Goal: Task Accomplishment & Management: Use online tool/utility

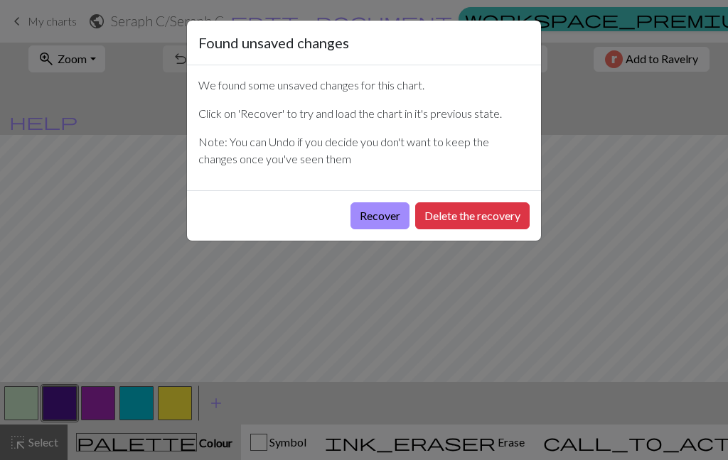
click at [376, 220] on button "Recover" at bounding box center [379, 216] width 59 height 27
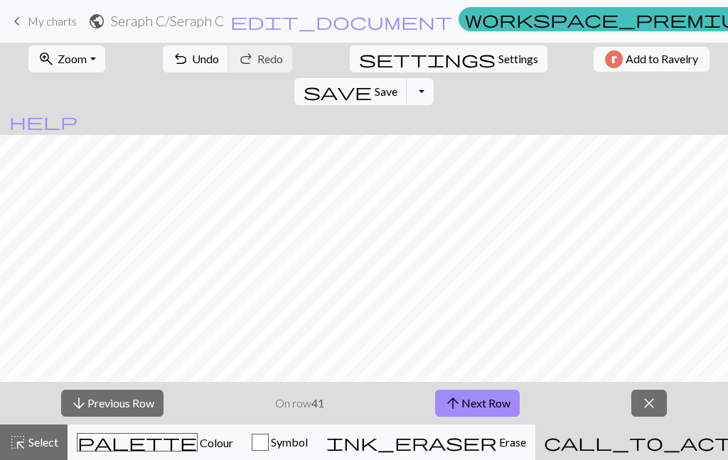
scroll to position [259, 0]
click at [486, 406] on button "arrow_upward Next Row" at bounding box center [477, 403] width 85 height 27
click at [488, 401] on button "arrow_upward Next Row" at bounding box center [477, 403] width 85 height 27
click at [514, 400] on button "arrow_upward Next Row" at bounding box center [477, 403] width 85 height 27
click at [492, 395] on button "arrow_upward Next Row" at bounding box center [477, 403] width 85 height 27
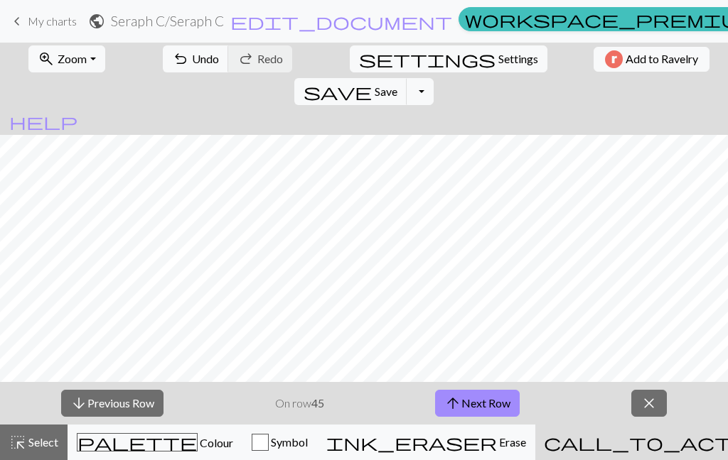
click at [489, 406] on button "arrow_upward Next Row" at bounding box center [477, 403] width 85 height 27
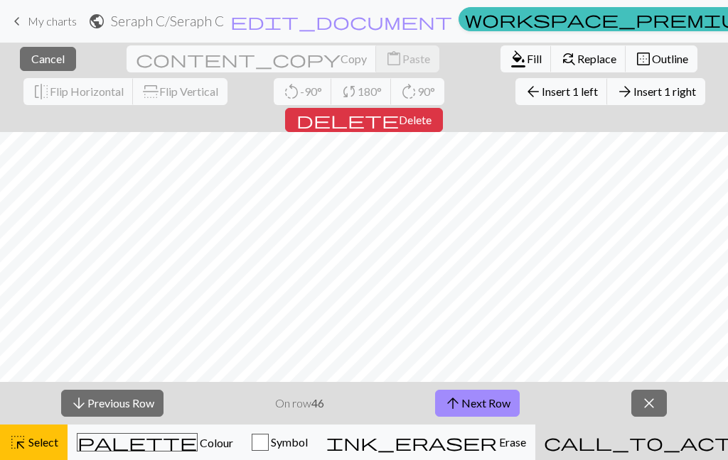
click at [652, 55] on span "Outline" at bounding box center [670, 59] width 36 height 14
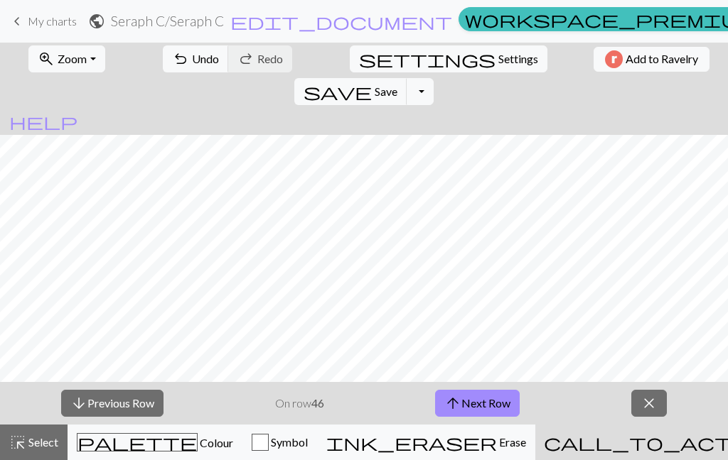
click at [494, 409] on button "arrow_upward Next Row" at bounding box center [477, 403] width 85 height 27
click at [477, 402] on button "arrow_upward Next Row" at bounding box center [477, 403] width 85 height 27
click at [498, 409] on button "arrow_upward Next Row" at bounding box center [477, 403] width 85 height 27
click at [479, 404] on button "arrow_upward Next Row" at bounding box center [477, 403] width 85 height 27
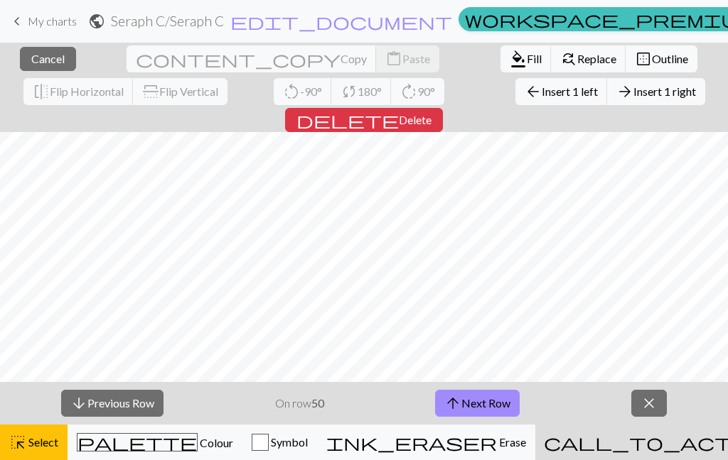
click at [652, 57] on span "Outline" at bounding box center [670, 59] width 36 height 14
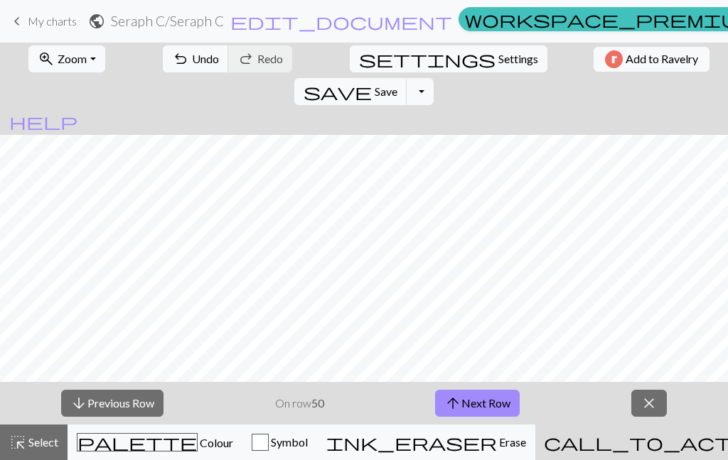
click at [501, 408] on button "arrow_upward Next Row" at bounding box center [477, 403] width 85 height 27
click at [497, 404] on button "arrow_upward Next Row" at bounding box center [477, 403] width 85 height 27
click at [493, 405] on button "arrow_upward Next Row" at bounding box center [477, 403] width 85 height 27
click at [482, 397] on button "arrow_upward Next Row" at bounding box center [477, 403] width 85 height 27
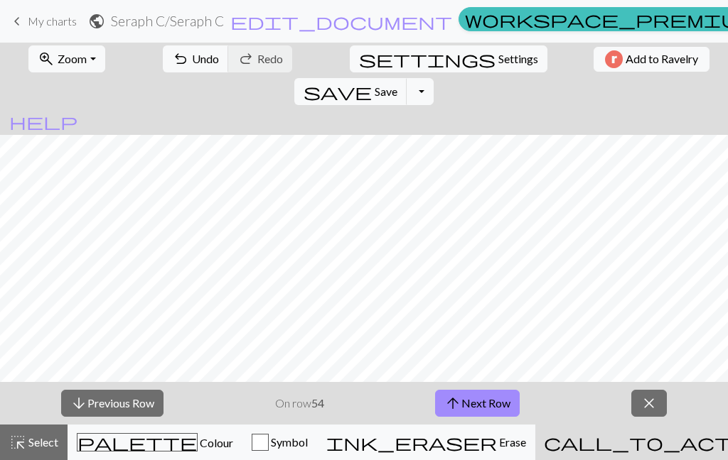
click at [509, 411] on button "arrow_upward Next Row" at bounding box center [477, 403] width 85 height 27
click at [134, 400] on button "arrow_downward Previous Row" at bounding box center [112, 403] width 102 height 27
click at [478, 408] on button "arrow_upward Next Row" at bounding box center [477, 403] width 85 height 27
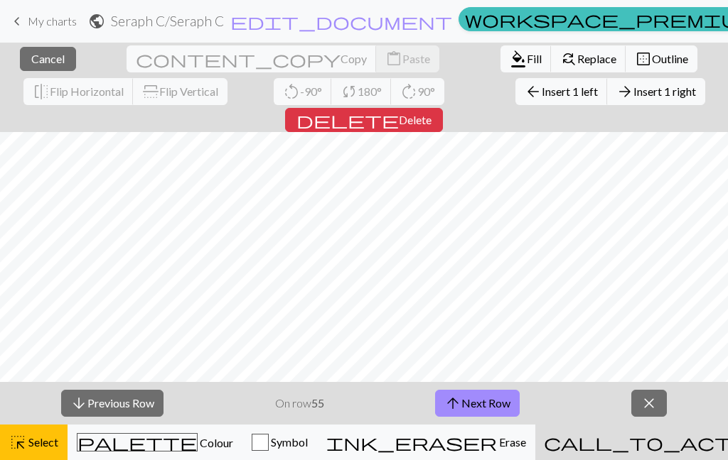
click at [652, 55] on span "Outline" at bounding box center [670, 59] width 36 height 14
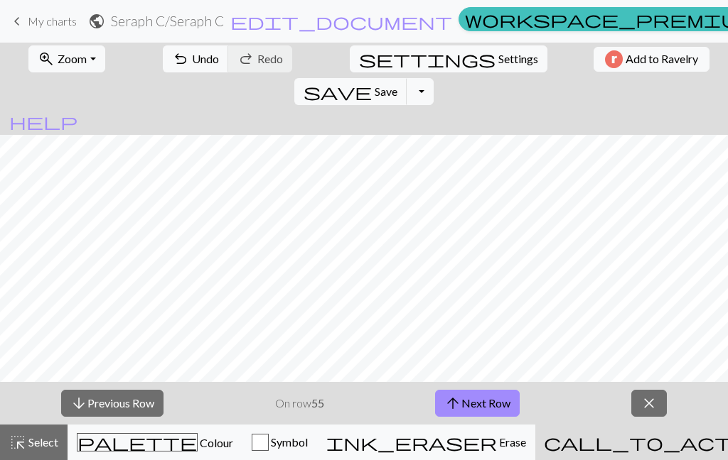
click at [181, 438] on div "palette Colour Colour" at bounding box center [155, 442] width 156 height 18
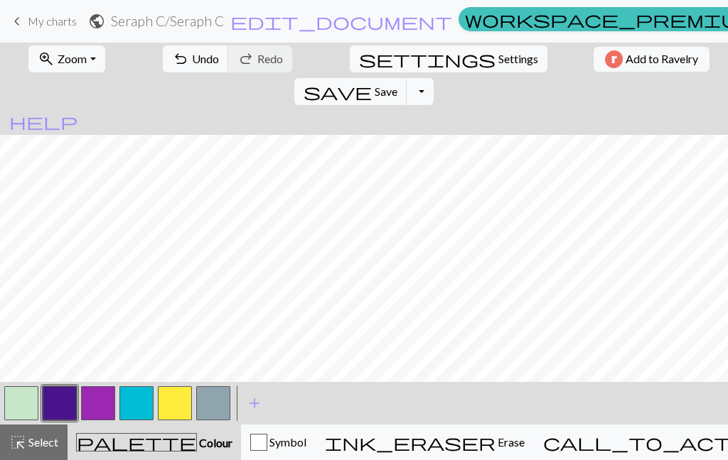
click at [25, 403] on button "button" at bounding box center [21, 404] width 34 height 34
click at [192, 65] on span "Undo" at bounding box center [205, 59] width 27 height 14
click at [182, 47] on button "undo Undo Undo" at bounding box center [196, 58] width 66 height 27
click at [649, 434] on div "call_to_action Knitting mode Knitting mode" at bounding box center [698, 442] width 311 height 17
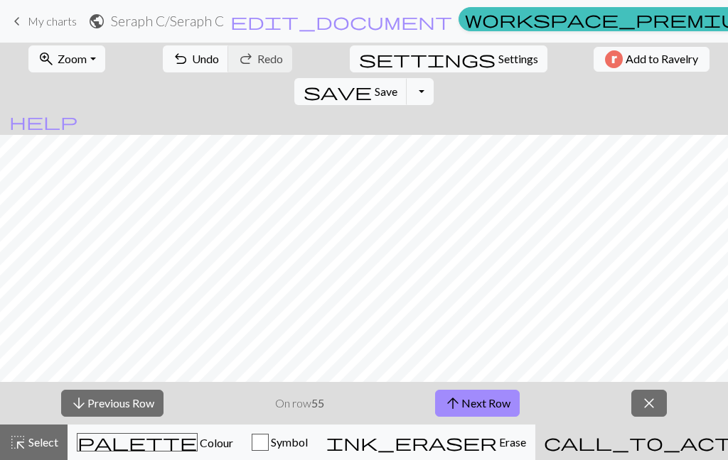
click at [490, 416] on button "arrow_upward Next Row" at bounding box center [477, 403] width 85 height 27
click at [503, 409] on button "arrow_upward Next Row" at bounding box center [477, 403] width 85 height 27
click at [479, 406] on button "arrow_upward Next Row" at bounding box center [477, 403] width 85 height 27
click at [496, 405] on button "arrow_upward Next Row" at bounding box center [477, 403] width 85 height 27
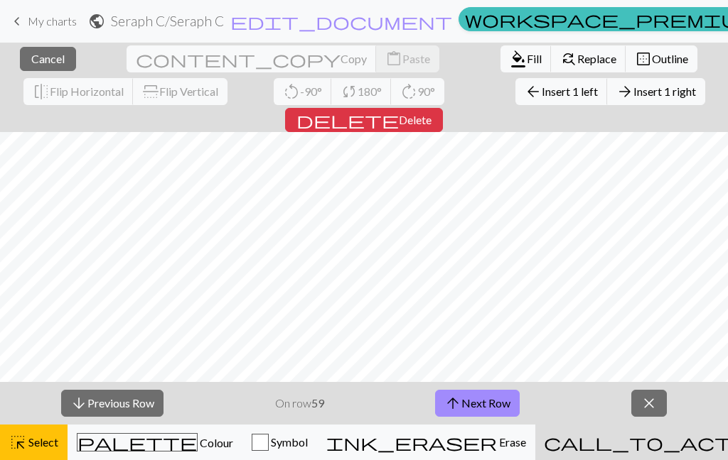
click at [652, 57] on span "Outline" at bounding box center [670, 59] width 36 height 14
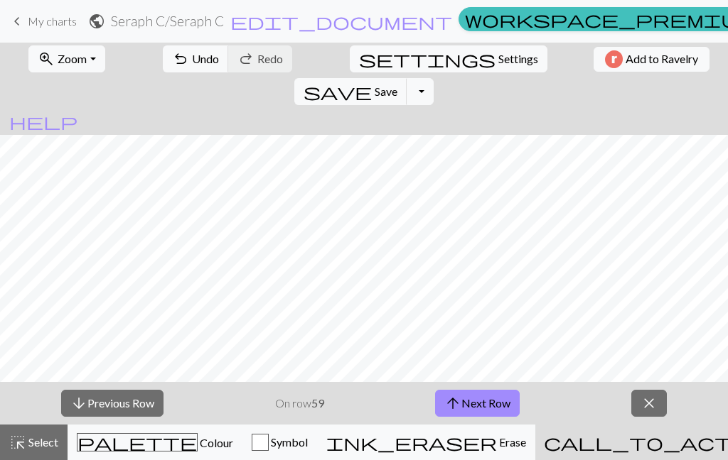
click at [492, 407] on button "arrow_upward Next Row" at bounding box center [477, 403] width 85 height 27
click at [497, 398] on button "arrow_upward Next Row" at bounding box center [477, 403] width 85 height 27
click at [480, 403] on button "arrow_upward Next Row" at bounding box center [477, 403] width 85 height 27
click at [504, 402] on button "arrow_upward Next Row" at bounding box center [477, 403] width 85 height 27
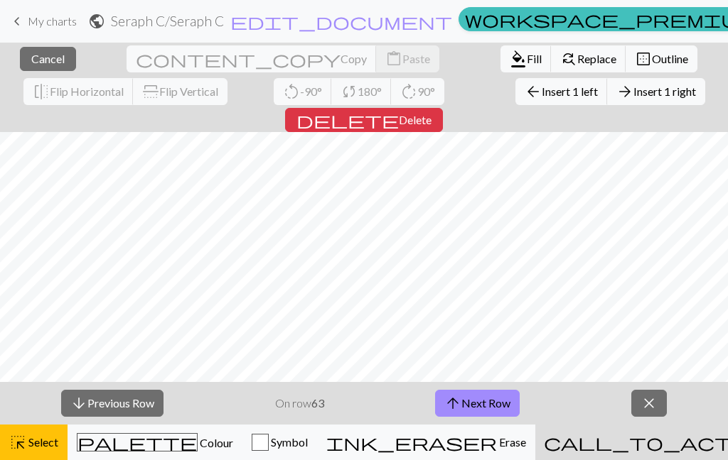
click at [652, 58] on span "Outline" at bounding box center [670, 59] width 36 height 14
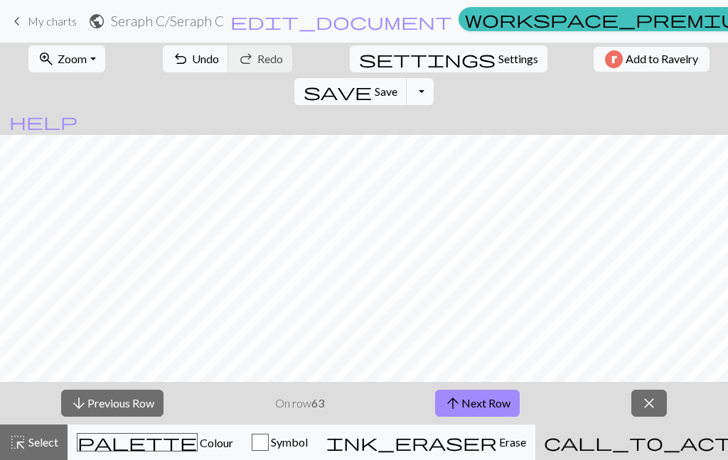
click at [483, 405] on button "arrow_upward Next Row" at bounding box center [477, 403] width 85 height 27
click at [491, 401] on button "arrow_upward Next Row" at bounding box center [477, 403] width 85 height 27
click at [492, 398] on button "arrow_upward Next Row" at bounding box center [477, 403] width 85 height 27
click at [502, 400] on button "arrow_upward Next Row" at bounding box center [477, 403] width 85 height 27
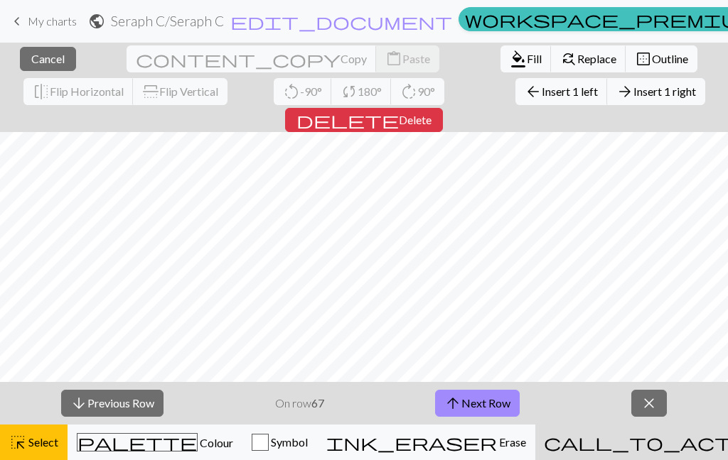
click at [652, 62] on span "Outline" at bounding box center [670, 59] width 36 height 14
click at [44, 48] on button "close Cancel" at bounding box center [48, 59] width 56 height 24
click at [652, 62] on span "Outline" at bounding box center [670, 59] width 36 height 14
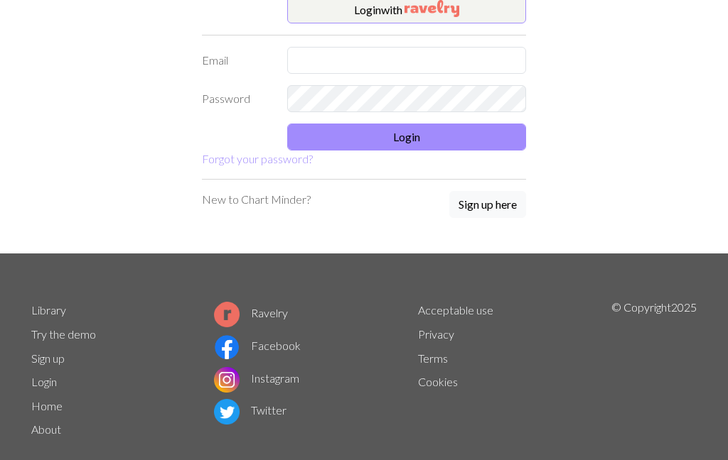
click at [459, 11] on img "button" at bounding box center [431, 8] width 55 height 17
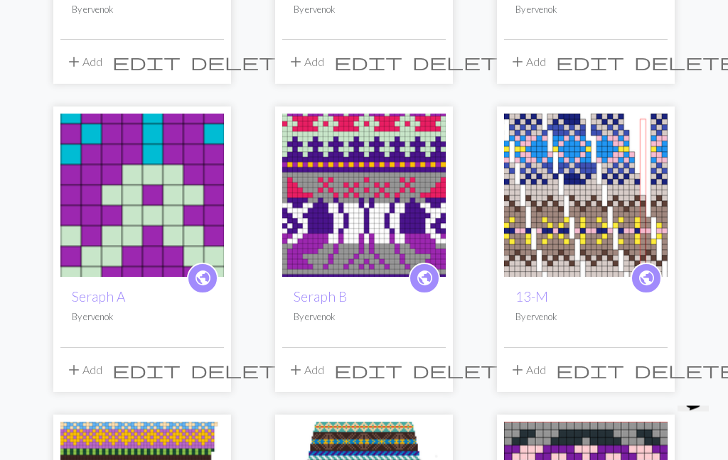
scroll to position [387, 0]
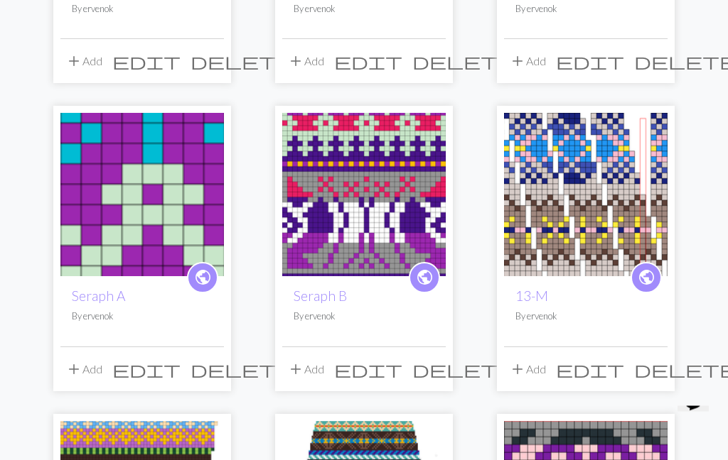
click at [407, 202] on img at bounding box center [363, 195] width 163 height 163
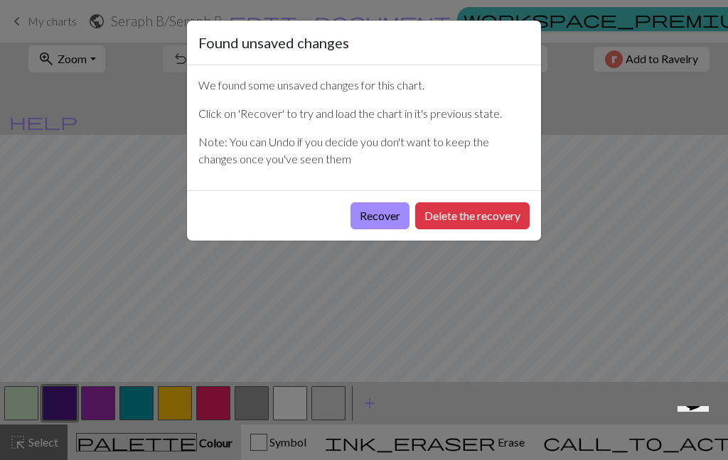
click at [375, 222] on button "Recover" at bounding box center [379, 216] width 59 height 27
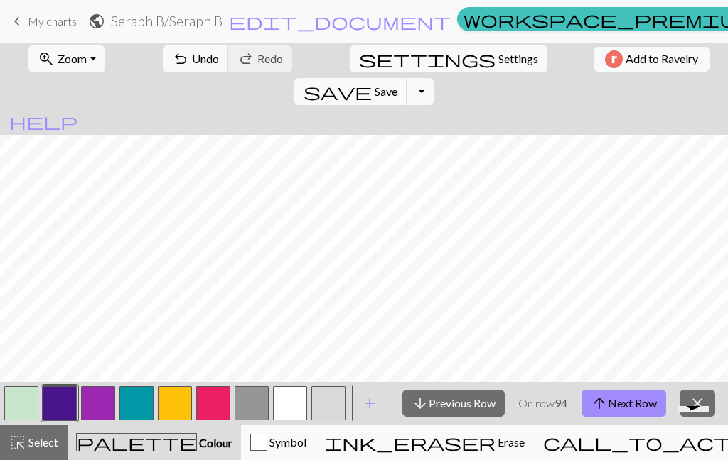
click at [628, 434] on div "call_to_action Knitting mode Knitting mode" at bounding box center [698, 442] width 311 height 17
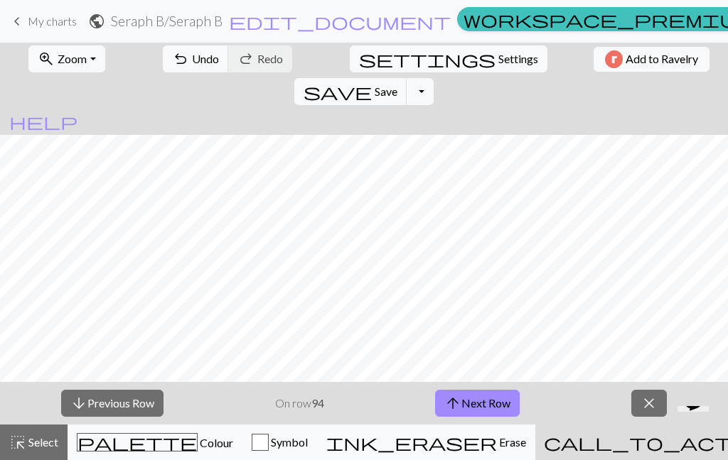
scroll to position [773, 0]
click at [487, 402] on button "arrow_upward Next Row" at bounding box center [477, 403] width 85 height 27
click at [492, 404] on button "arrow_upward Next Row" at bounding box center [477, 403] width 85 height 27
click at [490, 401] on button "arrow_upward Next Row" at bounding box center [477, 403] width 85 height 27
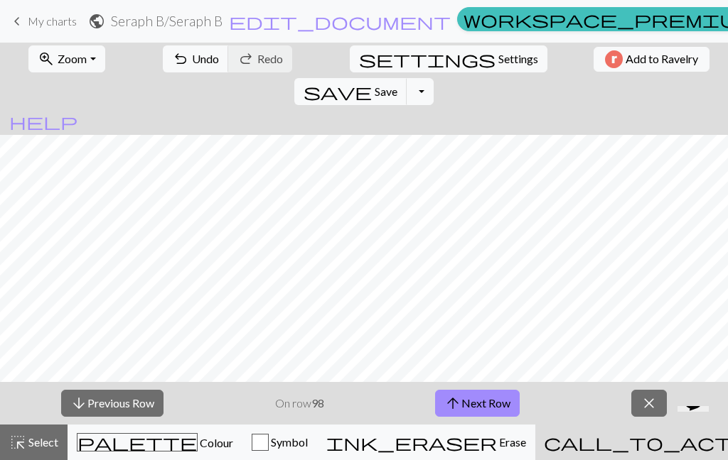
click at [490, 401] on button "arrow_upward Next Row" at bounding box center [477, 403] width 85 height 27
click at [487, 399] on button "arrow_upward Next Row" at bounding box center [477, 403] width 85 height 27
click at [487, 399] on button "arrow_upward Next Row" at bounding box center [480, 403] width 85 height 27
click at [488, 401] on button "arrow_upward Next Row" at bounding box center [480, 403] width 85 height 27
click at [487, 401] on button "arrow_upward Next Row" at bounding box center [480, 403] width 85 height 27
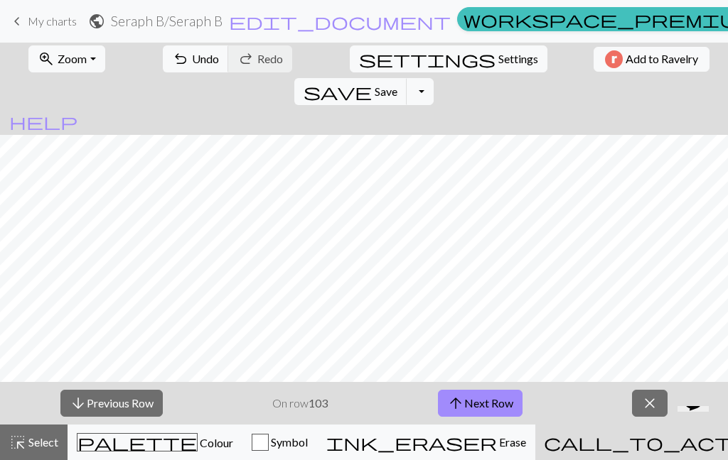
click at [488, 400] on button "arrow_upward Next Row" at bounding box center [480, 403] width 85 height 27
click at [487, 399] on button "arrow_upward Next Row" at bounding box center [480, 403] width 85 height 27
click at [494, 402] on button "arrow_upward Next Row" at bounding box center [480, 403] width 85 height 27
click at [498, 409] on button "arrow_upward Next Row" at bounding box center [480, 403] width 85 height 27
click at [497, 409] on button "arrow_upward Next Row" at bounding box center [480, 403] width 85 height 27
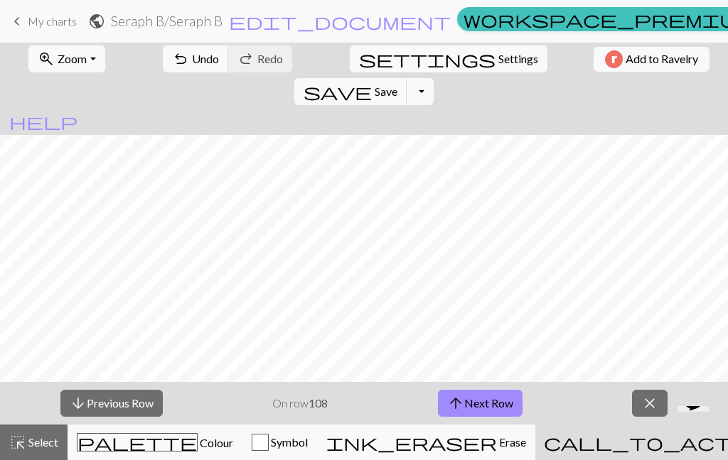
click at [497, 409] on button "arrow_upward Next Row" at bounding box center [480, 403] width 85 height 27
click at [498, 408] on button "arrow_upward Next Row" at bounding box center [480, 403] width 85 height 27
click at [498, 404] on button "arrow_upward Next Row" at bounding box center [480, 403] width 85 height 27
click at [132, 396] on button "arrow_downward Previous Row" at bounding box center [111, 403] width 102 height 27
click at [131, 396] on button "arrow_downward Previous Row" at bounding box center [111, 403] width 102 height 27
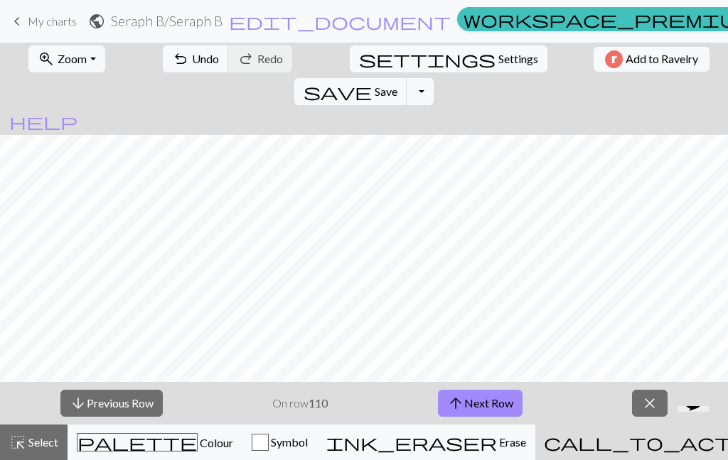
click at [134, 401] on button "arrow_downward Previous Row" at bounding box center [111, 403] width 102 height 27
click at [128, 405] on button "arrow_downward Previous Row" at bounding box center [111, 403] width 102 height 27
click at [127, 405] on button "arrow_downward Previous Row" at bounding box center [111, 403] width 102 height 27
click at [129, 402] on button "arrow_downward Previous Row" at bounding box center [111, 403] width 102 height 27
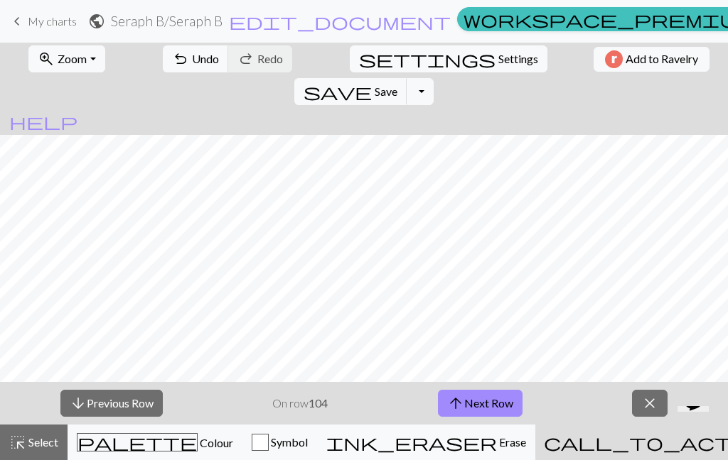
click at [129, 401] on button "arrow_downward Previous Row" at bounding box center [111, 403] width 102 height 27
click at [127, 404] on button "arrow_downward Previous Row" at bounding box center [111, 403] width 102 height 27
click at [127, 403] on button "arrow_downward Previous Row" at bounding box center [111, 403] width 102 height 27
click at [127, 404] on button "arrow_downward Previous Row" at bounding box center [111, 403] width 102 height 27
click at [127, 403] on button "arrow_downward Previous Row" at bounding box center [111, 403] width 102 height 27
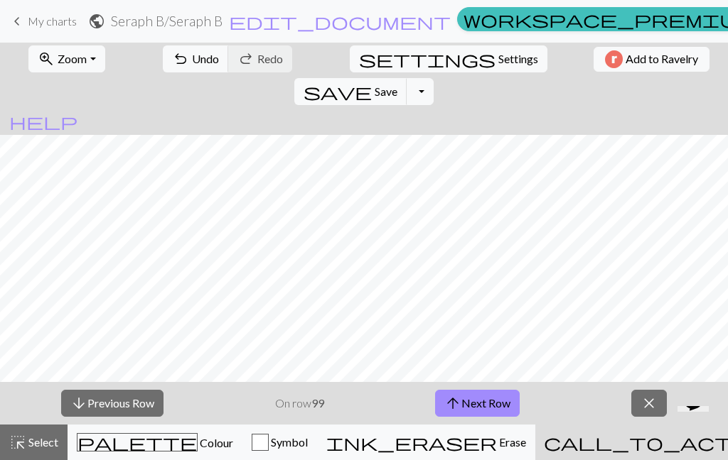
click at [129, 404] on button "arrow_downward Previous Row" at bounding box center [112, 403] width 102 height 27
click at [126, 407] on button "arrow_downward Previous Row" at bounding box center [112, 403] width 102 height 27
click at [126, 409] on button "arrow_downward Previous Row" at bounding box center [112, 403] width 102 height 27
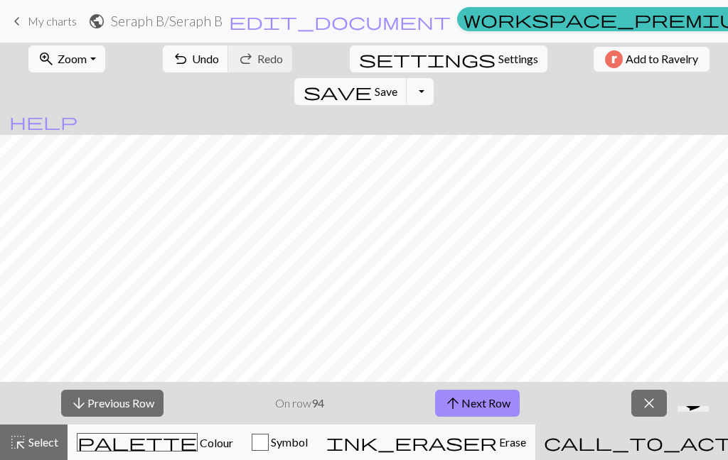
click at [126, 409] on button "arrow_downward Previous Row" at bounding box center [112, 403] width 102 height 27
click at [125, 414] on button "arrow_downward Previous Row" at bounding box center [112, 403] width 102 height 27
click at [124, 414] on button "arrow_downward Previous Row" at bounding box center [112, 403] width 102 height 27
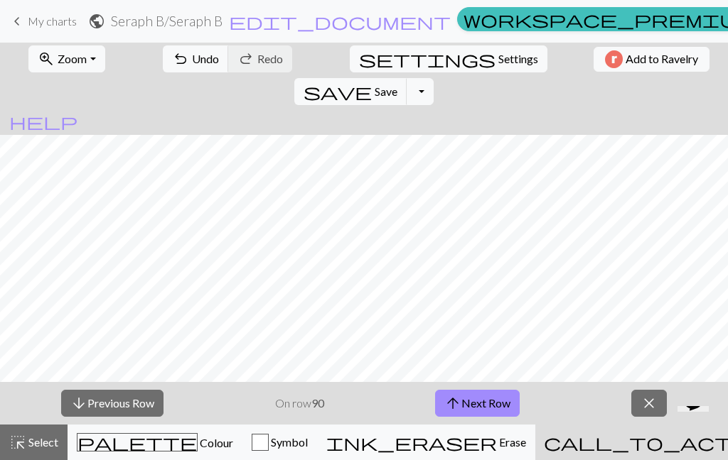
click at [127, 408] on button "arrow_downward Previous Row" at bounding box center [112, 403] width 102 height 27
click at [126, 408] on button "arrow_downward Previous Row" at bounding box center [112, 403] width 102 height 27
click at [129, 406] on button "arrow_downward Previous Row" at bounding box center [112, 403] width 102 height 27
click at [128, 405] on button "arrow_downward Previous Row" at bounding box center [112, 403] width 102 height 27
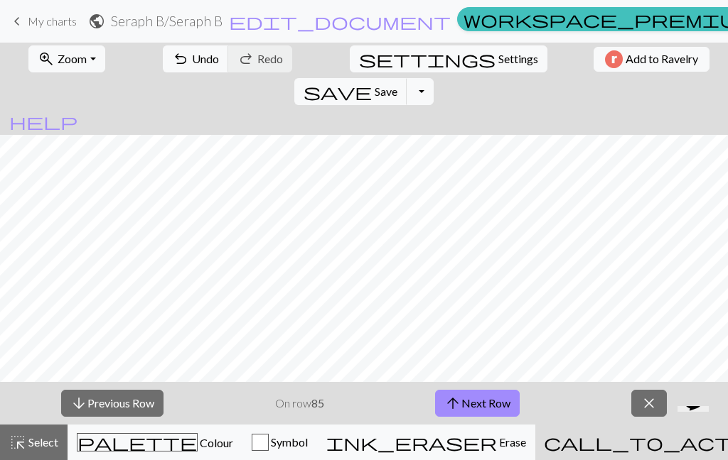
click at [127, 405] on button "arrow_downward Previous Row" at bounding box center [112, 403] width 102 height 27
click at [127, 404] on button "arrow_downward Previous Row" at bounding box center [112, 403] width 102 height 27
click at [128, 404] on button "arrow_downward Previous Row" at bounding box center [112, 403] width 102 height 27
click at [127, 403] on button "arrow_downward Previous Row" at bounding box center [112, 403] width 102 height 27
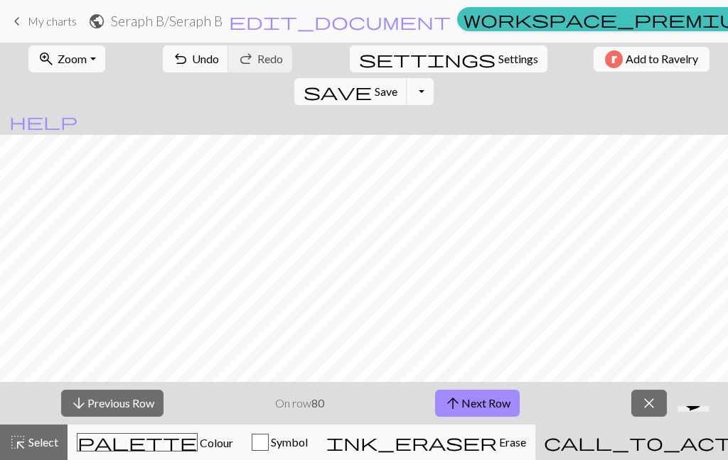
click at [129, 402] on button "arrow_downward Previous Row" at bounding box center [112, 403] width 102 height 27
click at [127, 404] on button "arrow_downward Previous Row" at bounding box center [112, 403] width 102 height 27
click at [126, 407] on button "arrow_downward Previous Row" at bounding box center [112, 403] width 102 height 27
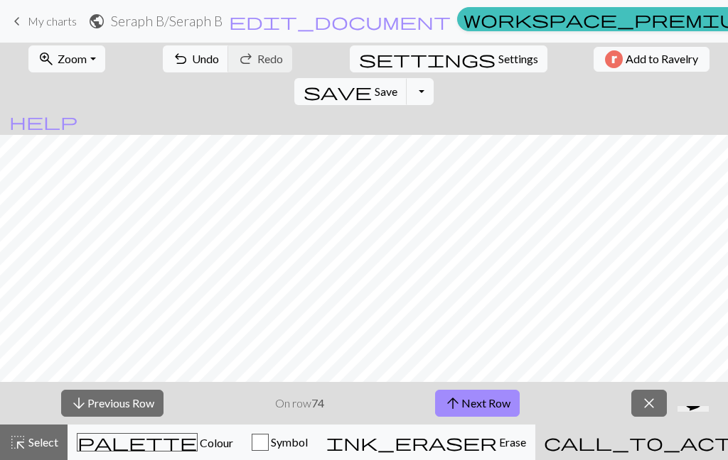
click at [126, 407] on button "arrow_downward Previous Row" at bounding box center [112, 403] width 102 height 27
click at [125, 408] on button "arrow_downward Previous Row" at bounding box center [112, 403] width 102 height 27
click at [125, 407] on button "arrow_downward Previous Row" at bounding box center [112, 403] width 102 height 27
click at [129, 405] on button "arrow_downward Previous Row" at bounding box center [112, 403] width 102 height 27
click at [129, 404] on button "arrow_downward Previous Row" at bounding box center [112, 403] width 102 height 27
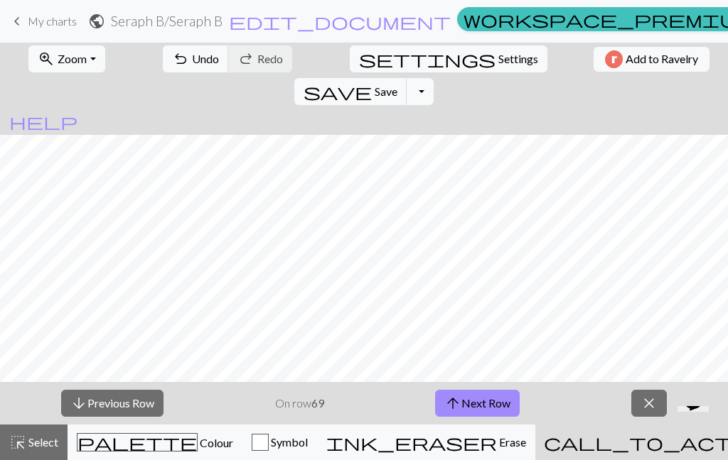
click at [130, 403] on button "arrow_downward Previous Row" at bounding box center [112, 403] width 102 height 27
click at [130, 402] on button "arrow_downward Previous Row" at bounding box center [112, 403] width 102 height 27
click at [129, 401] on button "arrow_downward Previous Row" at bounding box center [112, 403] width 102 height 27
click at [129, 404] on button "arrow_downward Previous Row" at bounding box center [112, 403] width 102 height 27
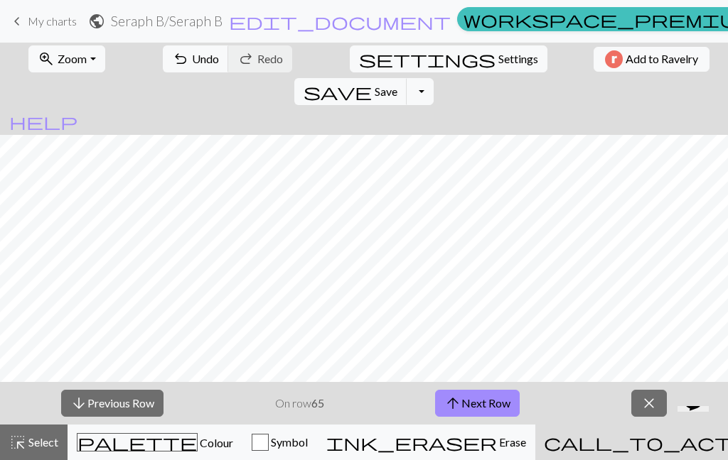
click at [128, 403] on button "arrow_downward Previous Row" at bounding box center [112, 403] width 102 height 27
click at [126, 404] on button "arrow_downward Previous Row" at bounding box center [112, 403] width 102 height 27
click at [126, 403] on button "arrow_downward Previous Row" at bounding box center [112, 403] width 102 height 27
click at [126, 402] on button "arrow_downward Previous Row" at bounding box center [112, 403] width 102 height 27
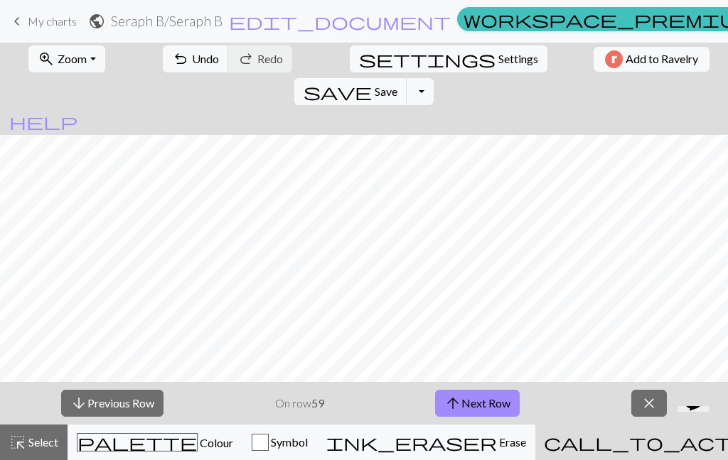
click at [124, 404] on button "arrow_downward Previous Row" at bounding box center [112, 403] width 102 height 27
click at [124, 403] on button "arrow_downward Previous Row" at bounding box center [112, 403] width 102 height 27
click at [124, 405] on button "arrow_downward Previous Row" at bounding box center [112, 403] width 102 height 27
click at [125, 404] on button "arrow_downward Previous Row" at bounding box center [112, 403] width 102 height 27
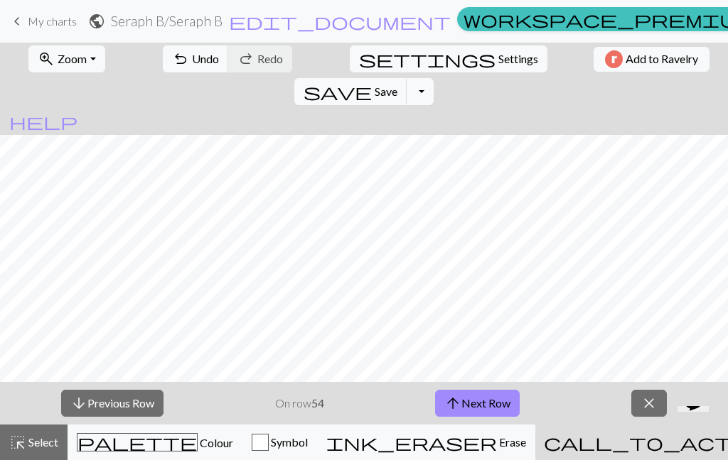
click at [125, 404] on button "arrow_downward Previous Row" at bounding box center [112, 403] width 102 height 27
click at [127, 404] on button "arrow_downward Previous Row" at bounding box center [112, 403] width 102 height 27
click at [126, 403] on button "arrow_downward Previous Row" at bounding box center [112, 403] width 102 height 27
click at [125, 405] on button "arrow_downward Previous Row" at bounding box center [112, 403] width 102 height 27
click at [124, 405] on button "arrow_downward Previous Row" at bounding box center [112, 403] width 102 height 27
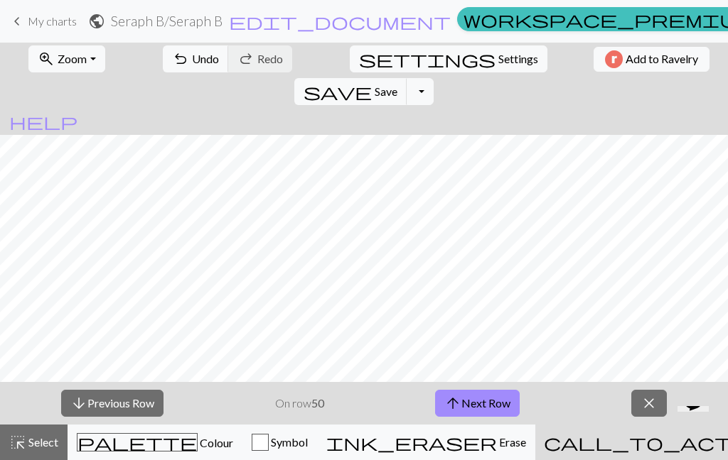
click at [128, 401] on button "arrow_downward Previous Row" at bounding box center [112, 403] width 102 height 27
click at [129, 401] on button "arrow_downward Previous Row" at bounding box center [112, 403] width 102 height 27
click at [130, 402] on button "arrow_downward Previous Row" at bounding box center [112, 403] width 102 height 27
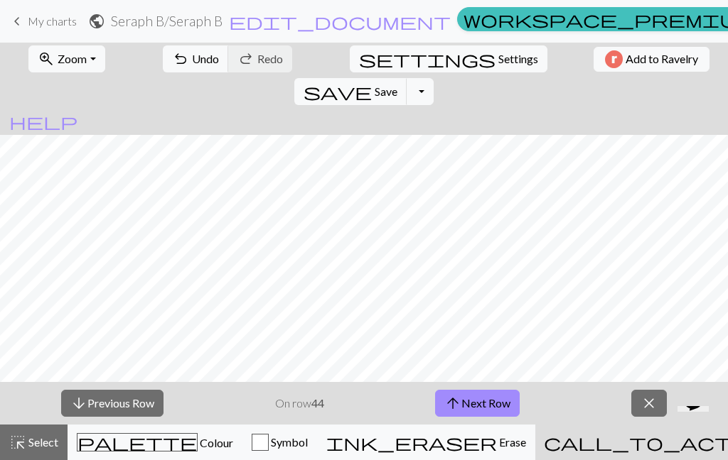
click at [129, 401] on button "arrow_downward Previous Row" at bounding box center [112, 403] width 102 height 27
click at [131, 402] on button "arrow_downward Previous Row" at bounding box center [112, 403] width 102 height 27
click at [130, 402] on button "arrow_downward Previous Row" at bounding box center [112, 403] width 102 height 27
click at [128, 406] on button "arrow_downward Previous Row" at bounding box center [112, 403] width 102 height 27
click at [127, 406] on button "arrow_downward Previous Row" at bounding box center [112, 403] width 102 height 27
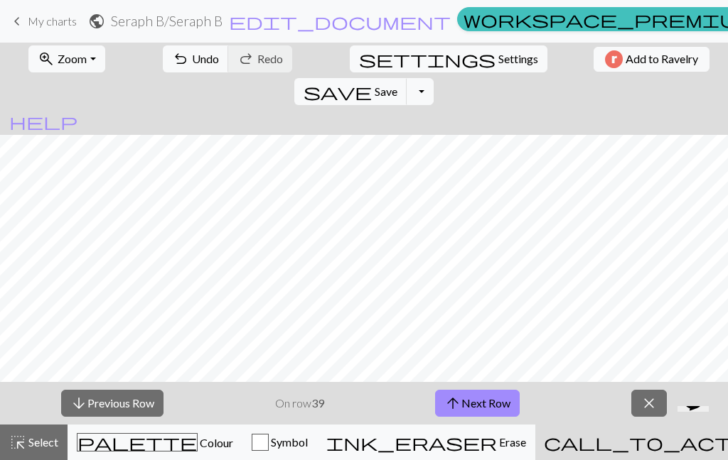
click at [131, 404] on button "arrow_downward Previous Row" at bounding box center [112, 403] width 102 height 27
click at [131, 403] on button "arrow_downward Previous Row" at bounding box center [112, 403] width 102 height 27
click at [134, 401] on button "arrow_downward Previous Row" at bounding box center [112, 403] width 102 height 27
click at [135, 400] on button "arrow_downward Previous Row" at bounding box center [112, 403] width 102 height 27
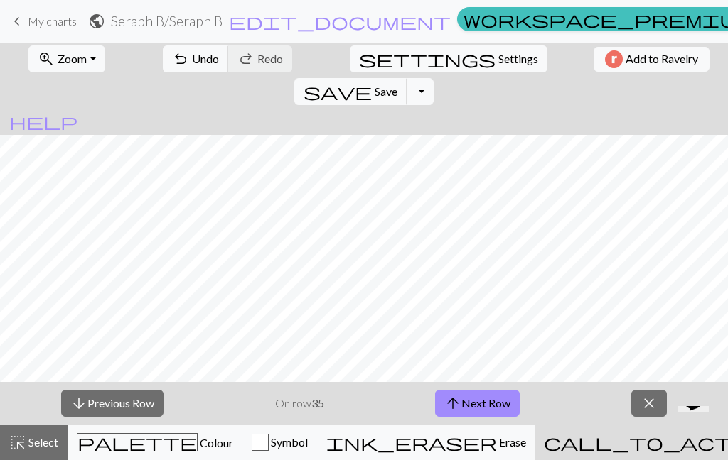
click at [134, 400] on button "arrow_downward Previous Row" at bounding box center [112, 403] width 102 height 27
click at [135, 401] on button "arrow_downward Previous Row" at bounding box center [112, 403] width 102 height 27
click at [134, 401] on button "arrow_downward Previous Row" at bounding box center [112, 403] width 102 height 27
click at [135, 399] on button "arrow_downward Previous Row" at bounding box center [112, 403] width 102 height 27
click at [134, 398] on button "arrow_downward Previous Row" at bounding box center [112, 403] width 102 height 27
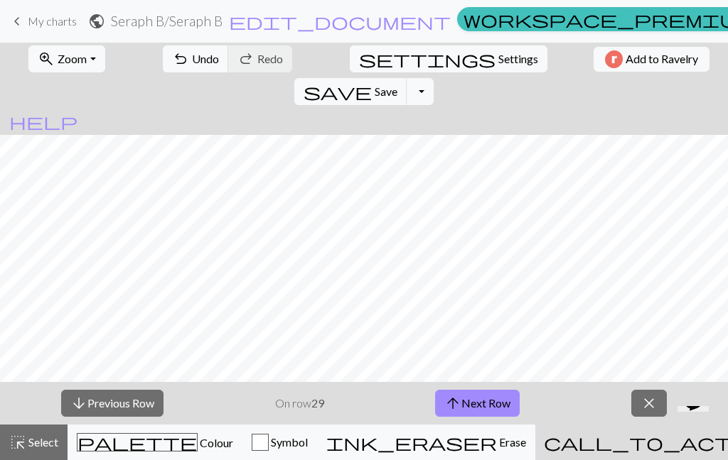
click at [131, 402] on button "arrow_downward Previous Row" at bounding box center [112, 403] width 102 height 27
click at [130, 401] on button "arrow_downward Previous Row" at bounding box center [112, 403] width 102 height 27
click at [129, 401] on button "arrow_downward Previous Row" at bounding box center [112, 403] width 102 height 27
click at [131, 402] on button "arrow_downward Previous Row" at bounding box center [112, 403] width 102 height 27
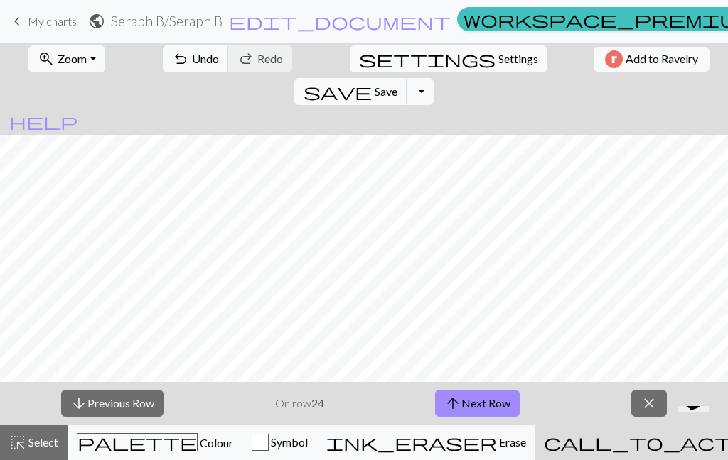
click at [131, 401] on button "arrow_downward Previous Row" at bounding box center [112, 403] width 102 height 27
click at [130, 406] on button "arrow_downward Previous Row" at bounding box center [112, 403] width 102 height 27
click at [129, 405] on button "arrow_downward Previous Row" at bounding box center [112, 403] width 102 height 27
click at [131, 406] on button "arrow_downward Previous Row" at bounding box center [112, 403] width 102 height 27
click at [130, 405] on button "arrow_downward Previous Row" at bounding box center [112, 403] width 102 height 27
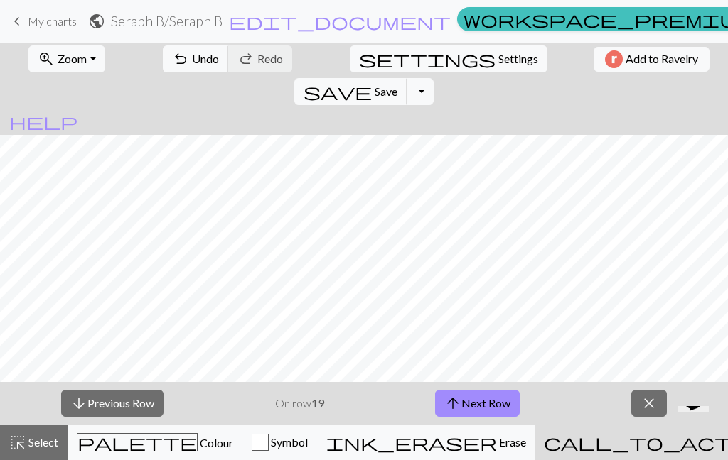
click at [129, 405] on button "arrow_downward Previous Row" at bounding box center [112, 403] width 102 height 27
click at [127, 407] on button "arrow_downward Previous Row" at bounding box center [112, 403] width 102 height 27
click at [126, 406] on button "arrow_downward Previous Row" at bounding box center [112, 403] width 102 height 27
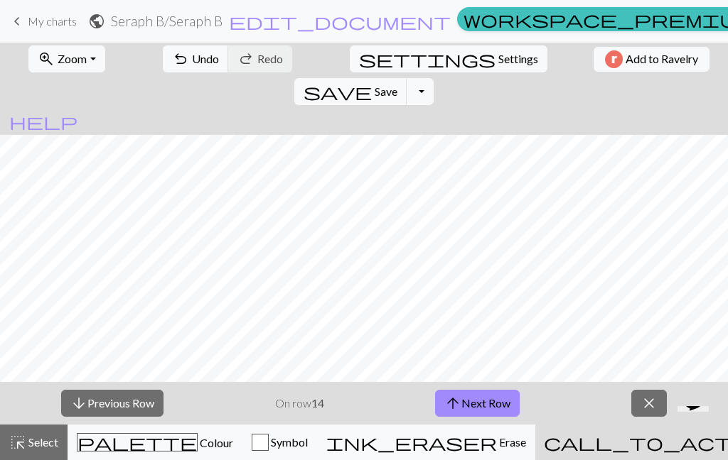
click at [126, 405] on button "arrow_downward Previous Row" at bounding box center [112, 403] width 102 height 27
click at [126, 407] on button "arrow_downward Previous Row" at bounding box center [112, 403] width 102 height 27
click at [126, 406] on button "arrow_downward Previous Row" at bounding box center [112, 403] width 102 height 27
click at [122, 411] on button "arrow_downward Previous Row" at bounding box center [112, 403] width 102 height 27
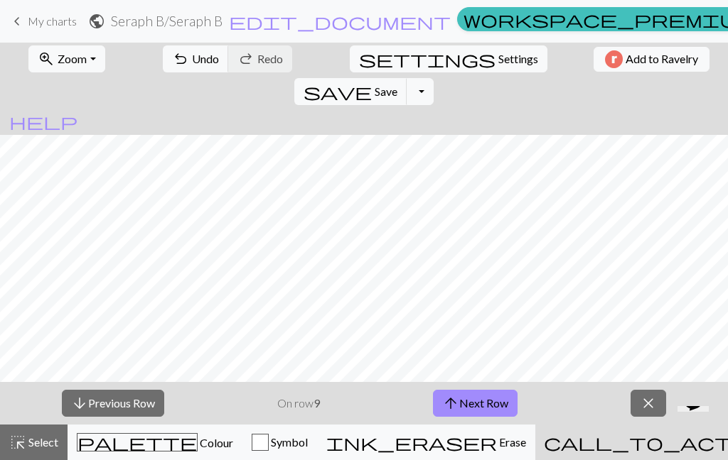
click at [118, 415] on button "arrow_downward Previous Row" at bounding box center [113, 403] width 102 height 27
click at [119, 416] on button "arrow_downward Previous Row" at bounding box center [113, 403] width 102 height 27
click at [114, 416] on button "arrow_downward Previous Row" at bounding box center [113, 403] width 102 height 27
click at [119, 421] on div "arrow_downward Previous Row On row 6 arrow_upward Next Row close" at bounding box center [364, 403] width 728 height 43
click at [120, 416] on button "arrow_downward Previous Row" at bounding box center [113, 403] width 102 height 27
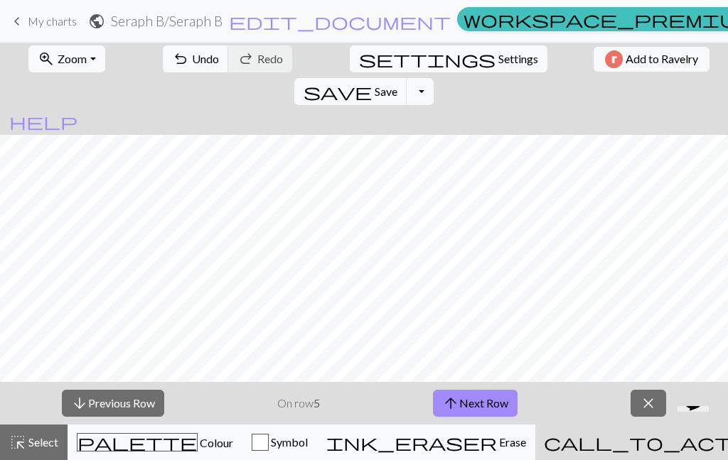
click at [122, 417] on div "arrow_downward Previous Row On row 5 arrow_upward Next Row close" at bounding box center [364, 403] width 728 height 43
click at [117, 415] on button "arrow_downward Previous Row" at bounding box center [113, 403] width 102 height 27
click at [119, 416] on button "arrow_downward Previous Row" at bounding box center [113, 403] width 102 height 27
click at [122, 416] on button "arrow_downward Previous Row" at bounding box center [113, 403] width 102 height 27
click at [126, 416] on button "arrow_downward Previous Row" at bounding box center [113, 403] width 102 height 27
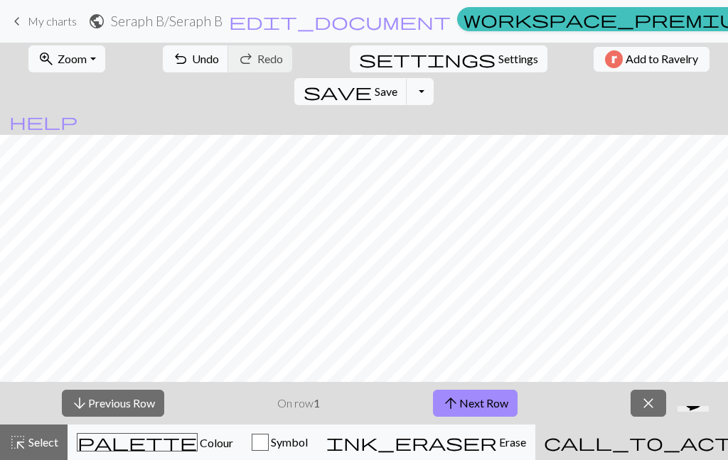
scroll to position [1776, 0]
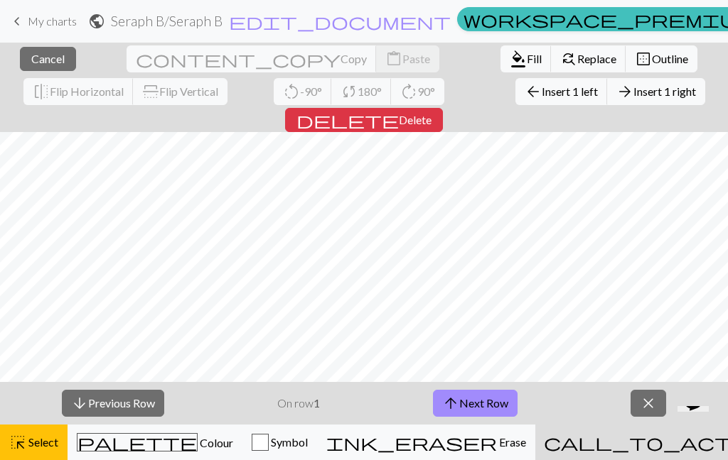
click at [46, 57] on span "Cancel" at bounding box center [47, 59] width 33 height 14
click at [652, 63] on span "Outline" at bounding box center [670, 59] width 36 height 14
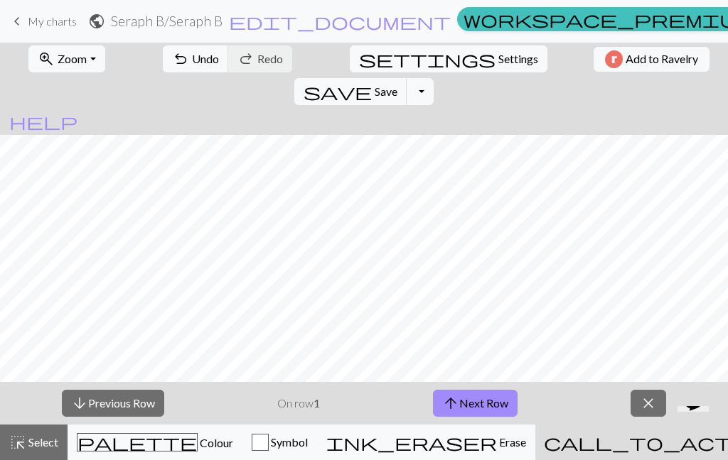
click at [492, 411] on button "arrow_upward Next Row" at bounding box center [475, 403] width 85 height 27
click at [461, 410] on button "arrow_upward Next Row" at bounding box center [475, 403] width 85 height 27
click at [480, 402] on button "arrow_upward Next Row" at bounding box center [475, 403] width 85 height 27
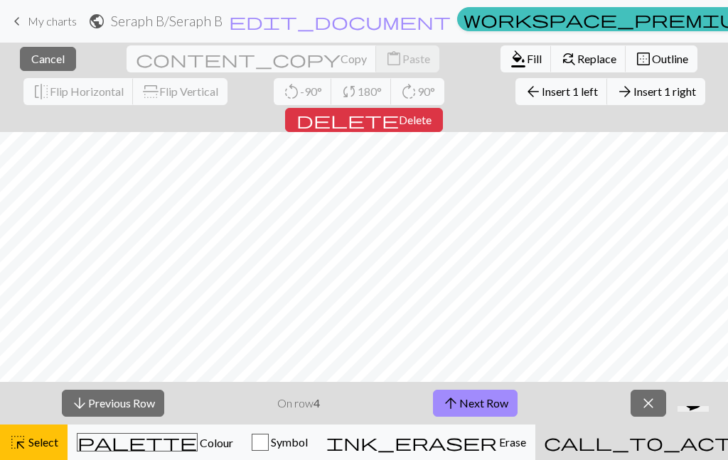
click at [652, 61] on span "Outline" at bounding box center [670, 59] width 36 height 14
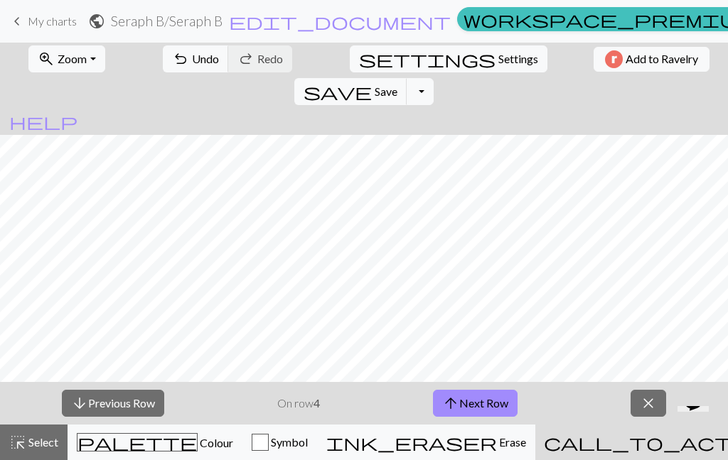
click at [482, 408] on button "arrow_upward Next Row" at bounding box center [475, 403] width 85 height 27
click at [497, 406] on button "arrow_upward Next Row" at bounding box center [475, 403] width 85 height 27
click at [487, 411] on button "arrow_upward Next Row" at bounding box center [475, 403] width 85 height 27
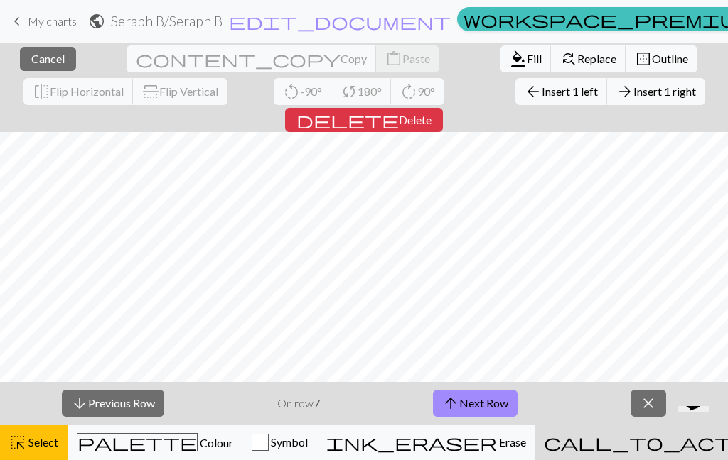
click at [652, 60] on span "Outline" at bounding box center [670, 59] width 36 height 14
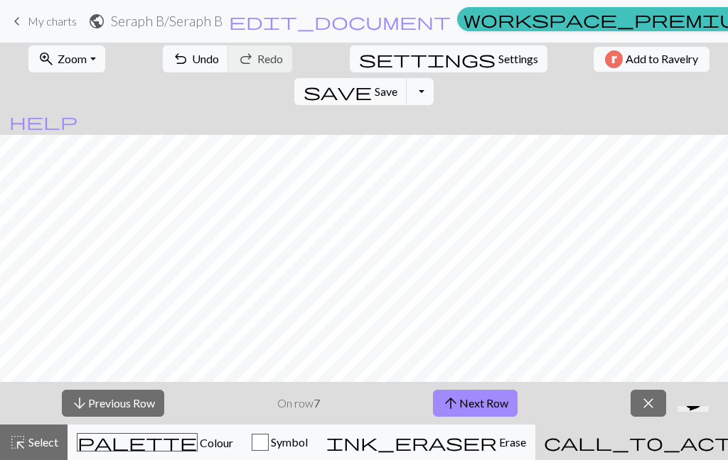
click at [477, 402] on button "arrow_upward Next Row" at bounding box center [475, 403] width 85 height 27
click at [495, 409] on button "arrow_upward Next Row" at bounding box center [475, 403] width 85 height 27
click at [112, 401] on button "arrow_downward Previous Row" at bounding box center [113, 403] width 102 height 27
click at [491, 403] on button "arrow_upward Next Row" at bounding box center [475, 403] width 85 height 27
click at [485, 407] on button "arrow_upward Next Row" at bounding box center [475, 403] width 85 height 27
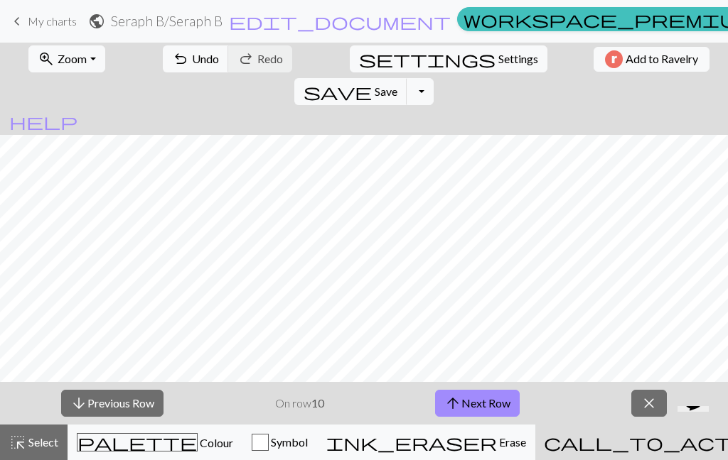
click at [499, 405] on button "arrow_upward Next Row" at bounding box center [477, 403] width 85 height 27
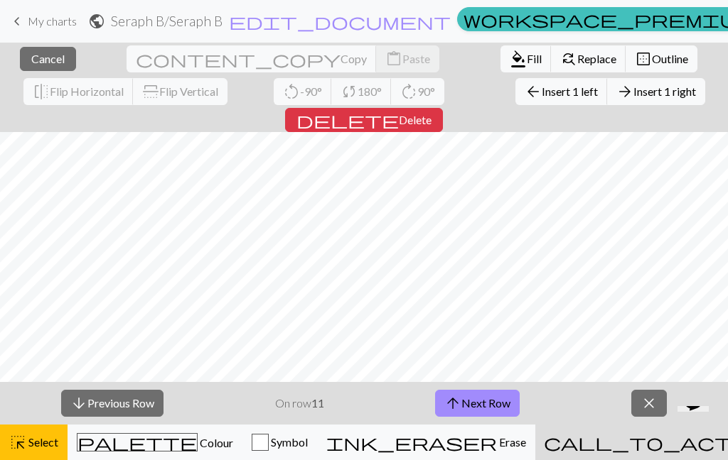
click at [652, 59] on span "Outline" at bounding box center [670, 59] width 36 height 14
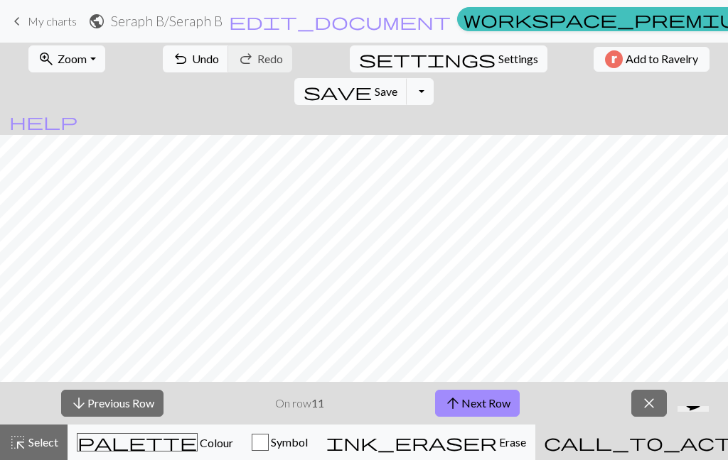
click at [485, 412] on button "arrow_upward Next Row" at bounding box center [477, 403] width 85 height 27
click at [496, 430] on button "ink_eraser Erase Erase" at bounding box center [426, 443] width 218 height 36
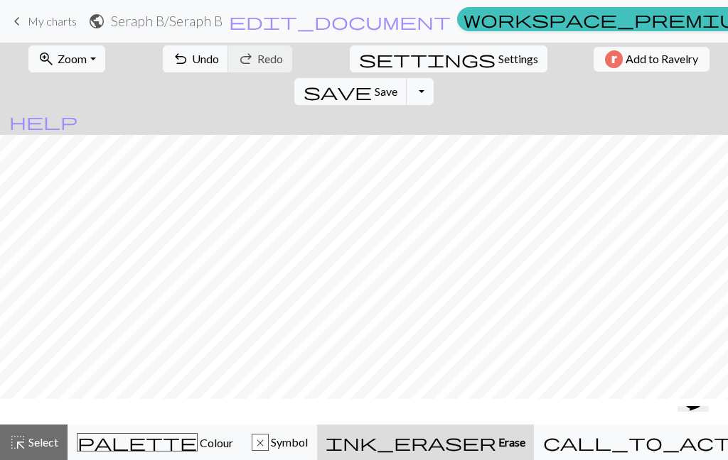
click at [495, 429] on button "ink_eraser Erase Erase" at bounding box center [425, 443] width 217 height 36
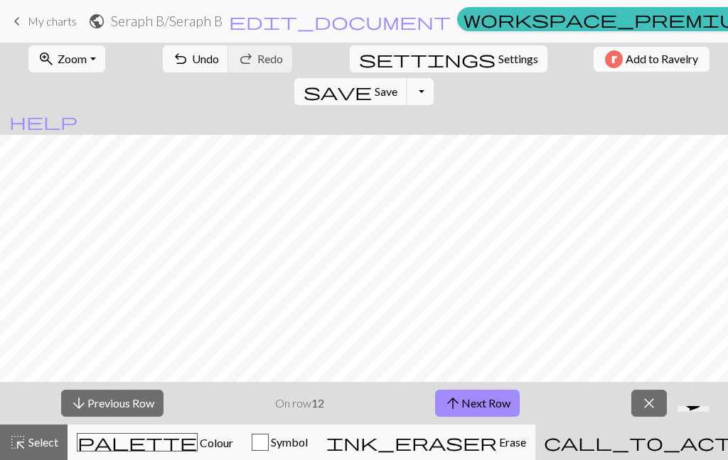
click at [498, 395] on button "arrow_upward Next Row" at bounding box center [477, 403] width 85 height 27
